Goal: Task Accomplishment & Management: Use online tool/utility

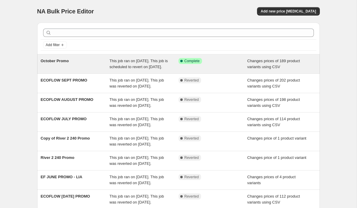
click at [198, 70] on div "Success Complete Complete" at bounding box center [213, 64] width 69 height 12
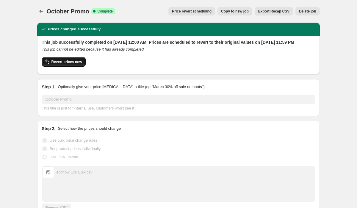
click at [72, 64] on span "Revert prices now" at bounding box center [67, 62] width 31 height 5
checkbox input "false"
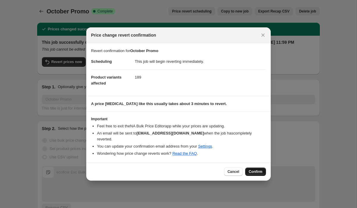
click at [261, 170] on span "Confirm" at bounding box center [256, 171] width 14 height 5
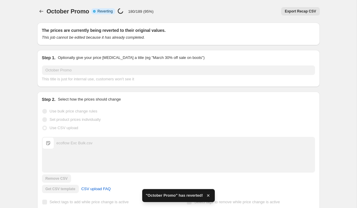
checkbox input "true"
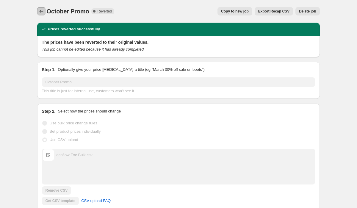
click at [41, 10] on icon "Price change jobs" at bounding box center [41, 11] width 6 height 6
